Goal: Find specific page/section: Find specific page/section

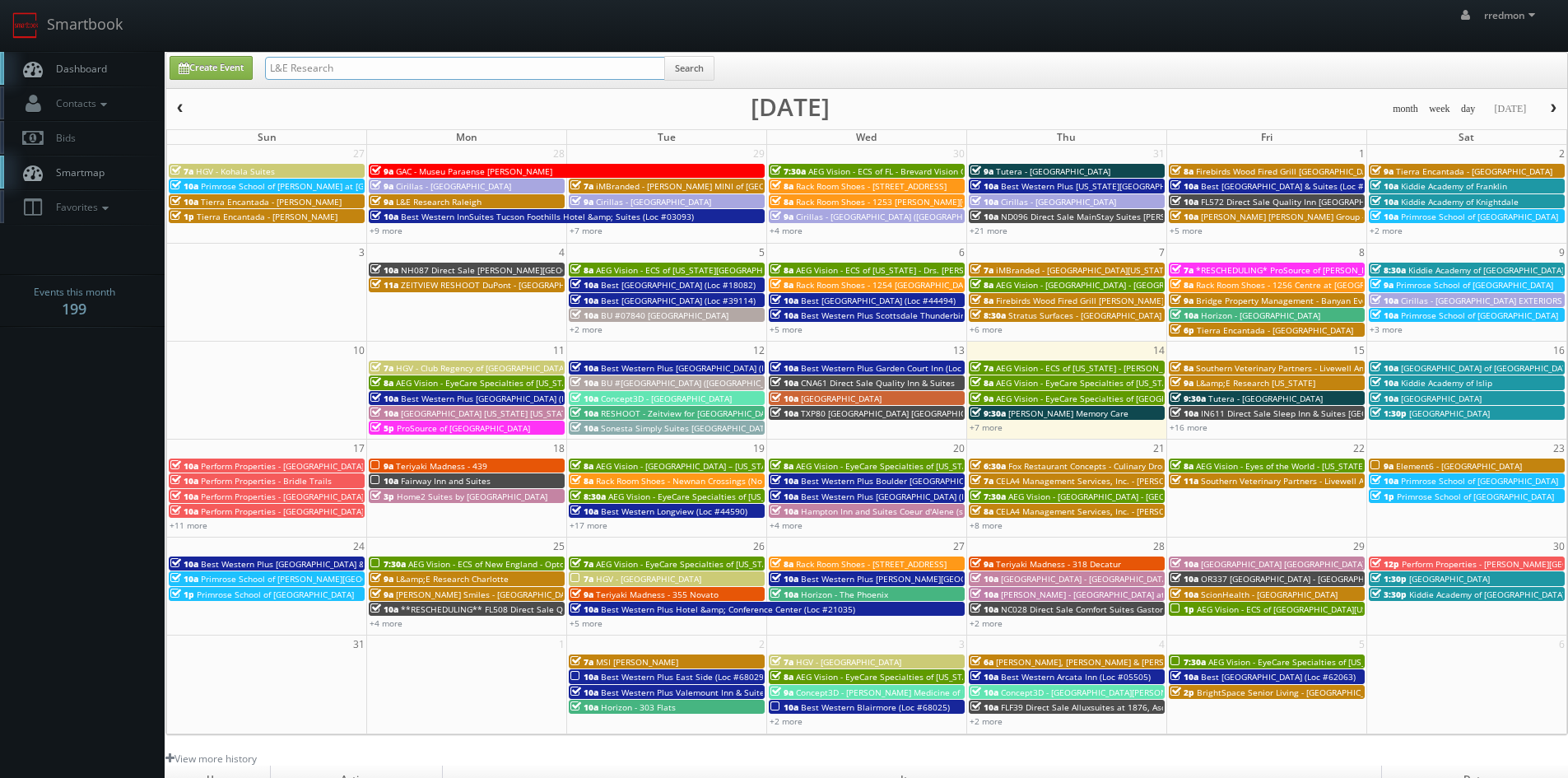
drag, startPoint x: 357, startPoint y: 69, endPoint x: 249, endPoint y: 70, distance: 108.0
click at [249, 70] on div "Create Event L&E Research Search" at bounding box center [868, 71] width 1423 height 32
type input "kansas city"
click at [711, 70] on button "Search" at bounding box center [689, 68] width 50 height 25
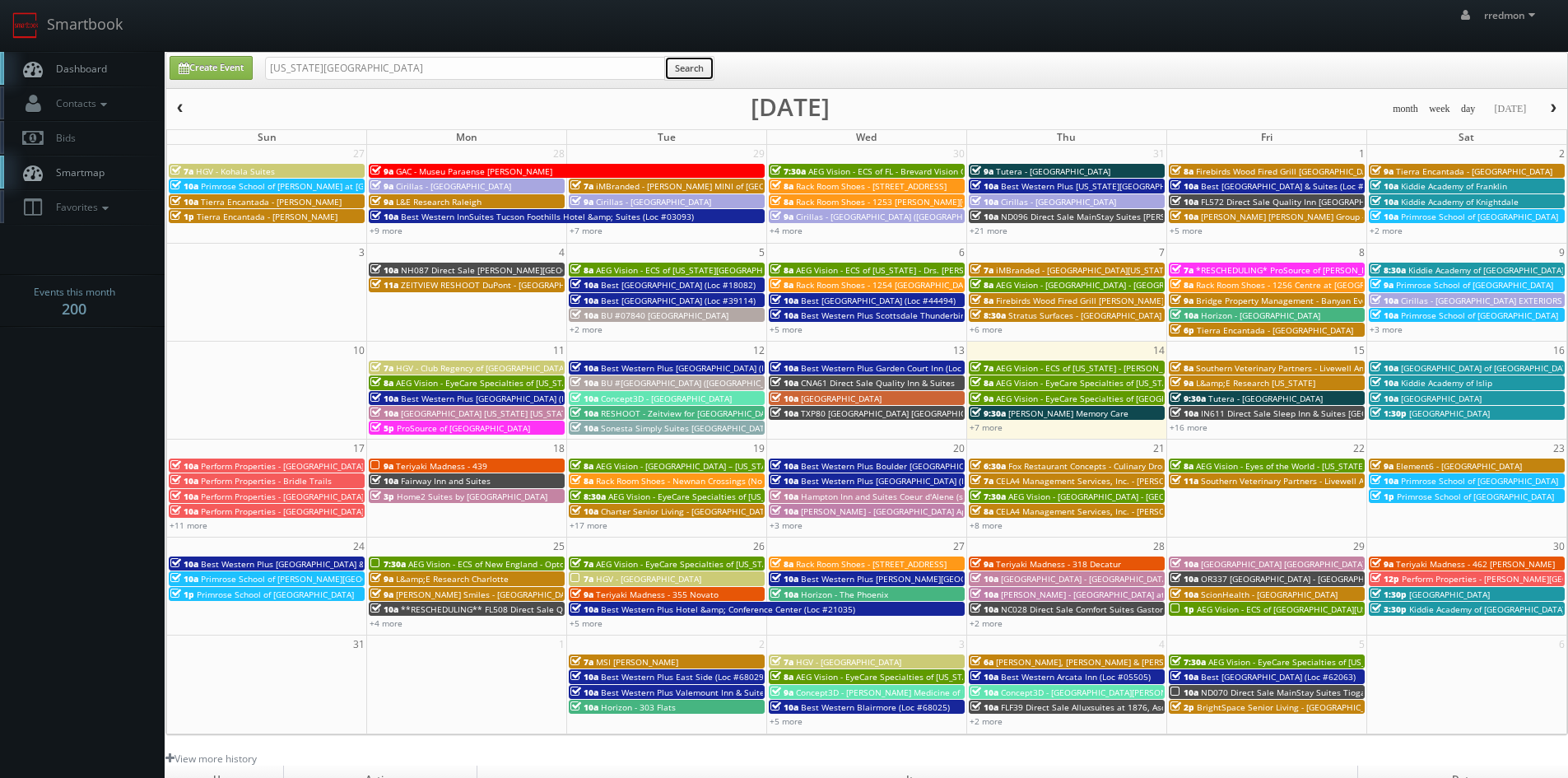
click at [686, 70] on button "Search" at bounding box center [689, 68] width 50 height 25
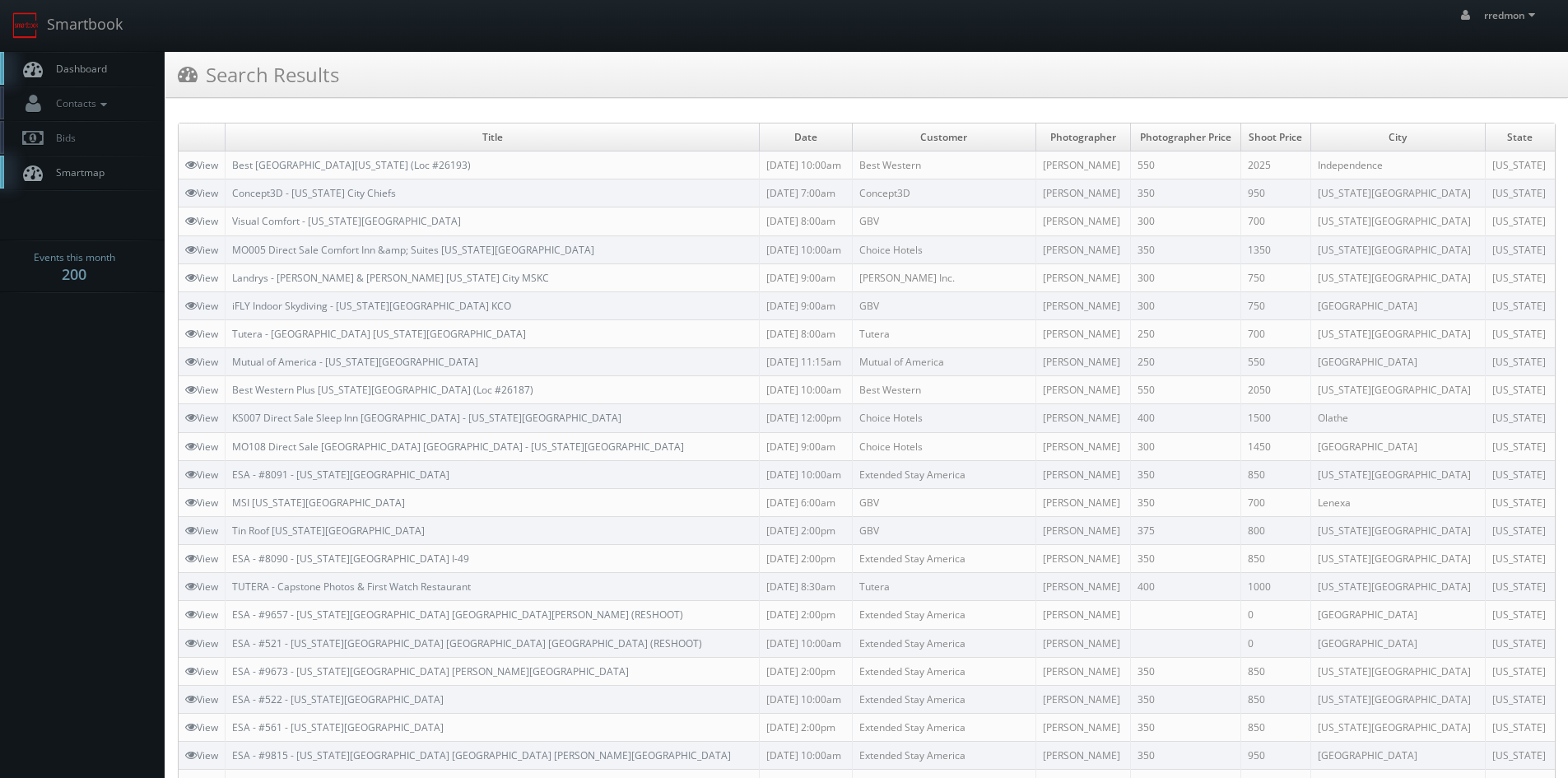
click at [78, 62] on span "Dashboard" at bounding box center [77, 69] width 59 height 14
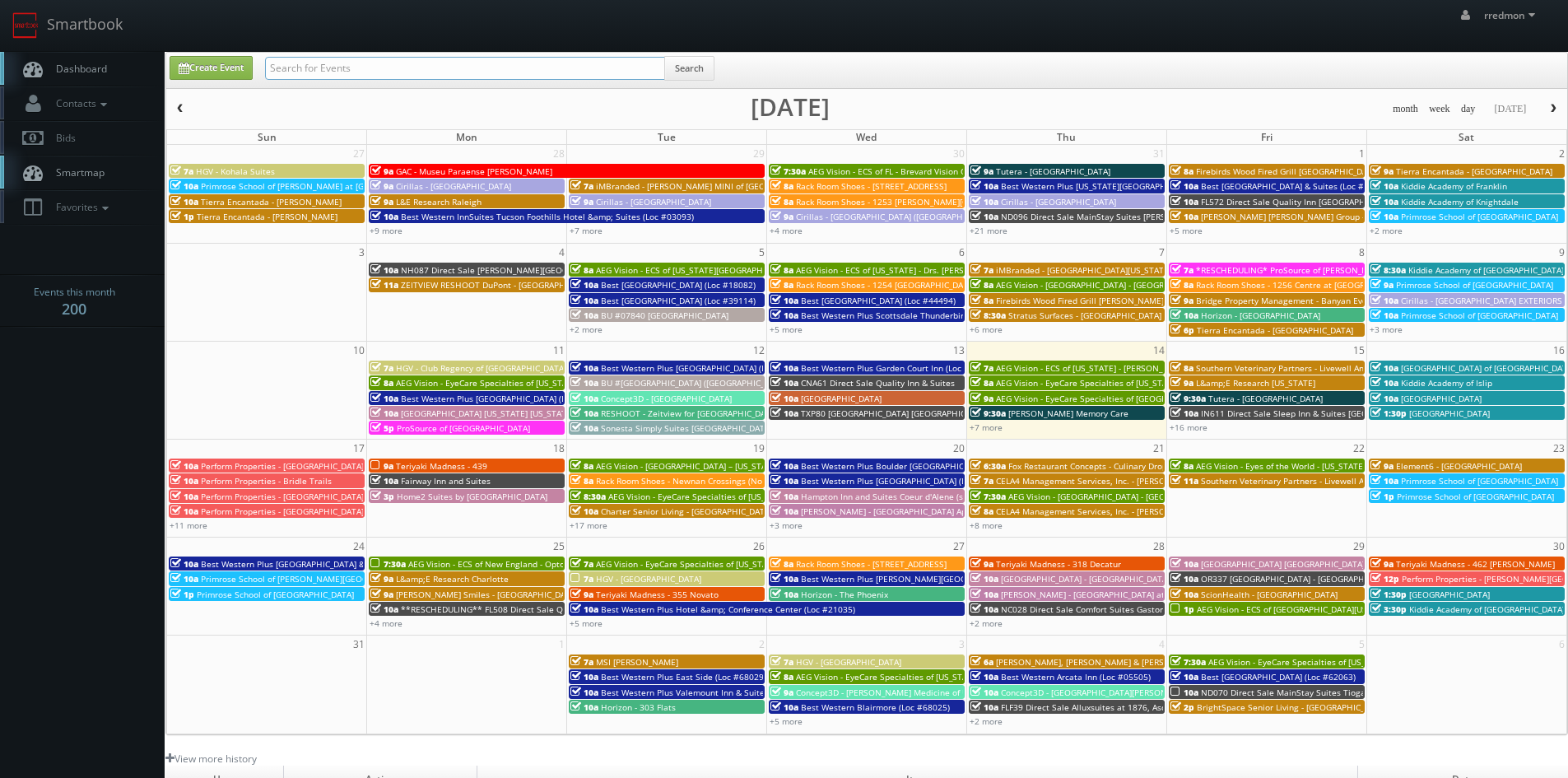
click at [366, 68] on input "text" at bounding box center [465, 68] width 400 height 23
type input "detroit"
